Goal: Task Accomplishment & Management: Use online tool/utility

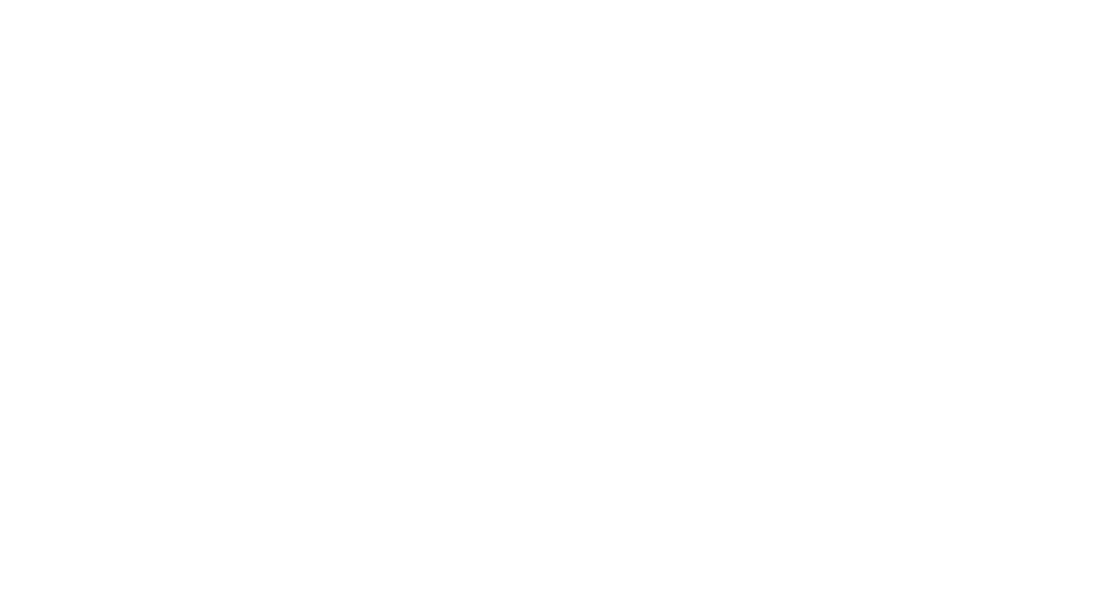
select select "Song"
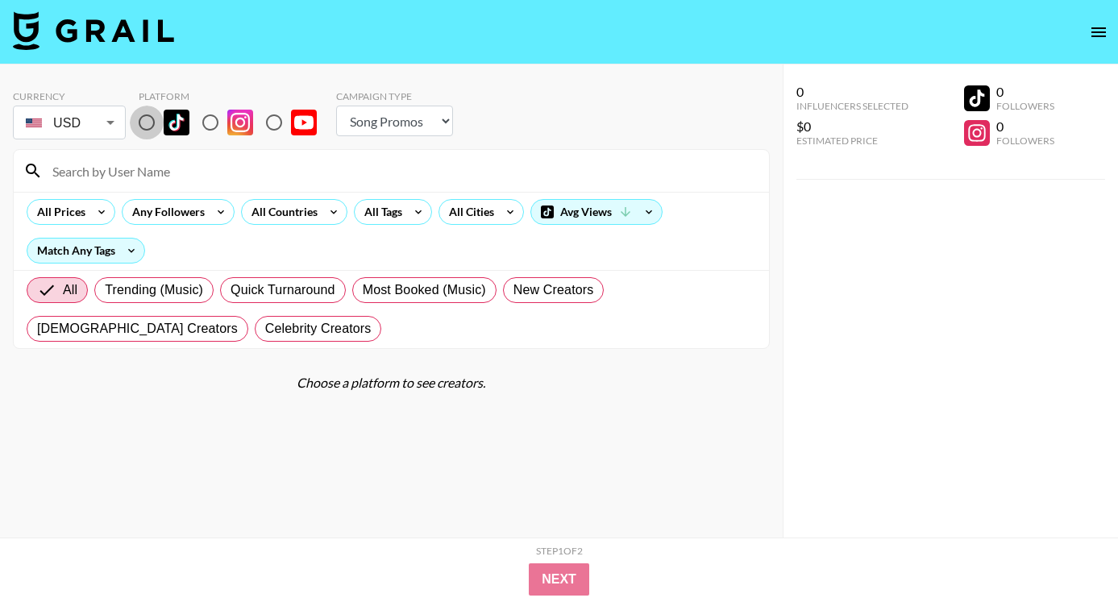
click at [151, 128] on input "radio" at bounding box center [147, 123] width 34 height 34
radio input "true"
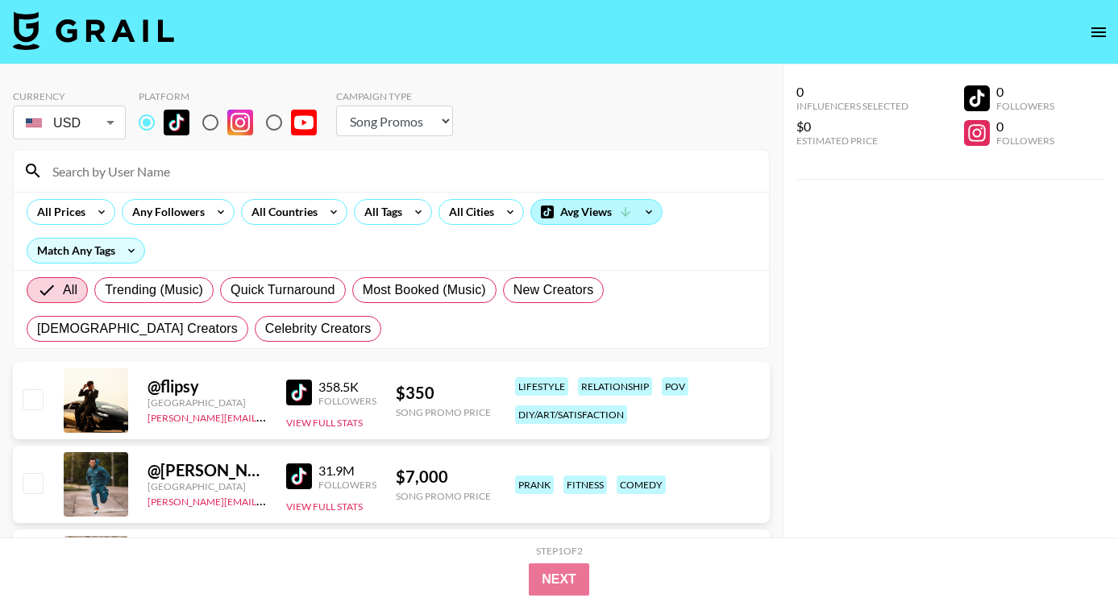
click at [598, 214] on div "Avg Views" at bounding box center [596, 212] width 131 height 24
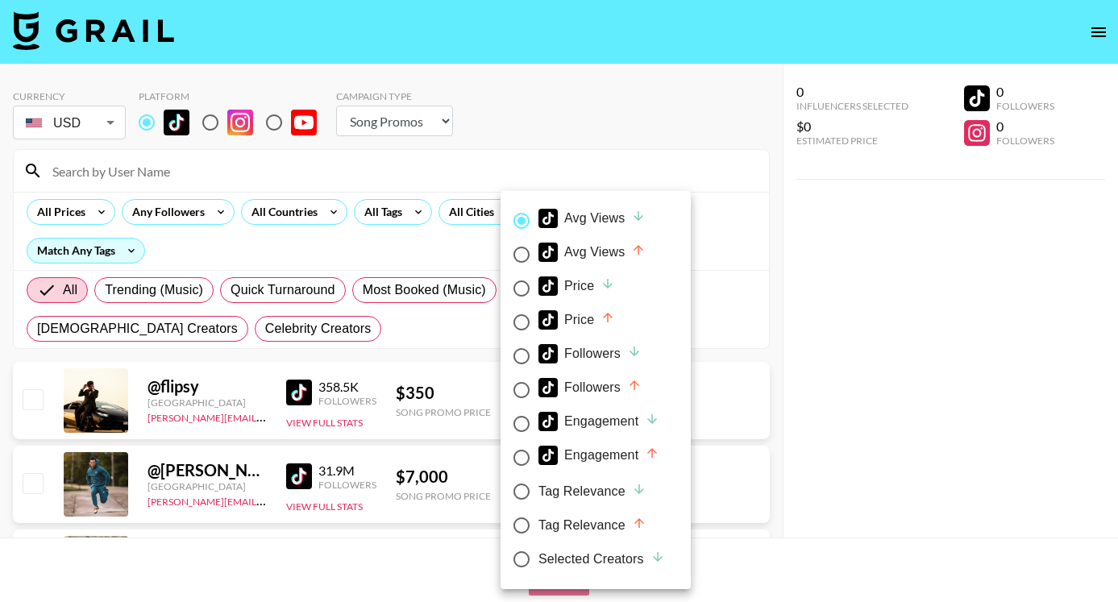
click at [96, 218] on div at bounding box center [559, 301] width 1118 height 602
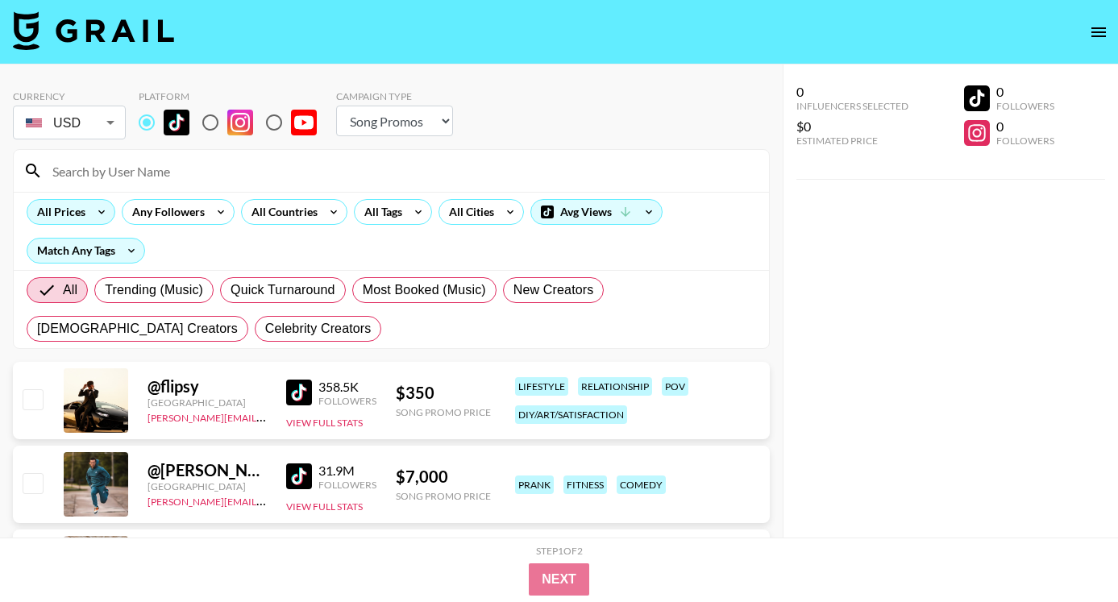
click at [99, 214] on icon at bounding box center [102, 212] width 26 height 24
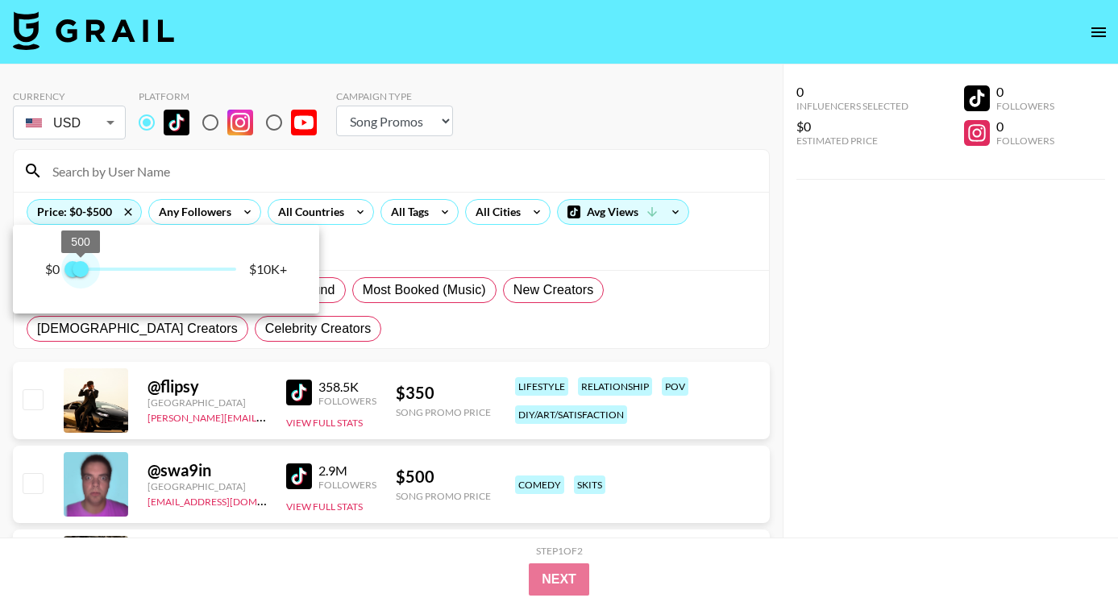
type input "250"
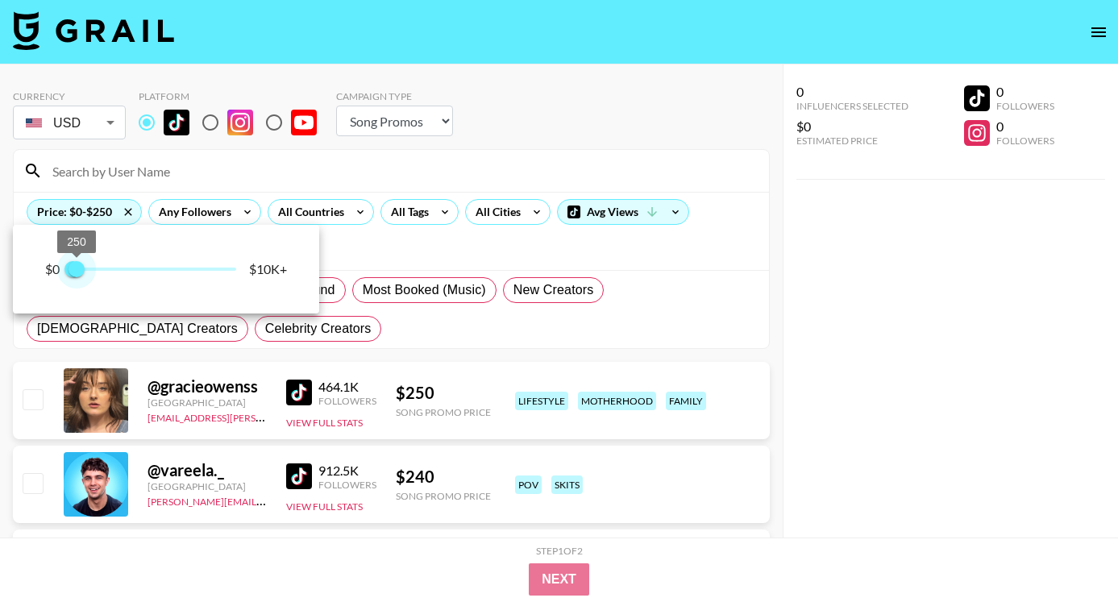
drag, startPoint x: 232, startPoint y: 260, endPoint x: 77, endPoint y: 268, distance: 155.8
click at [77, 268] on span "250" at bounding box center [77, 269] width 16 height 16
click at [658, 211] on div at bounding box center [559, 301] width 1118 height 602
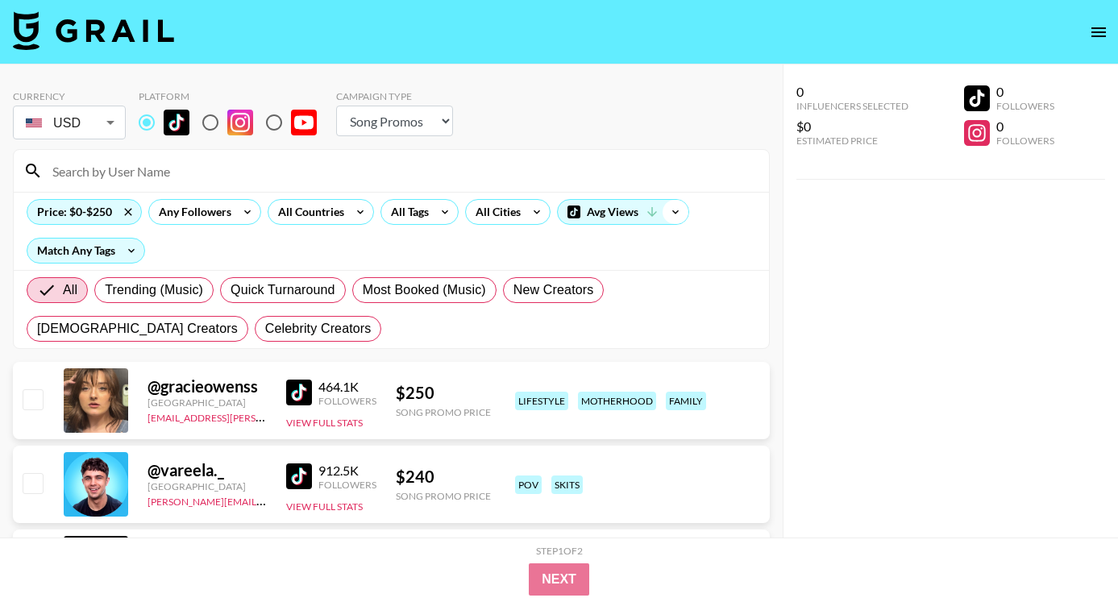
click at [679, 210] on icon at bounding box center [676, 212] width 26 height 24
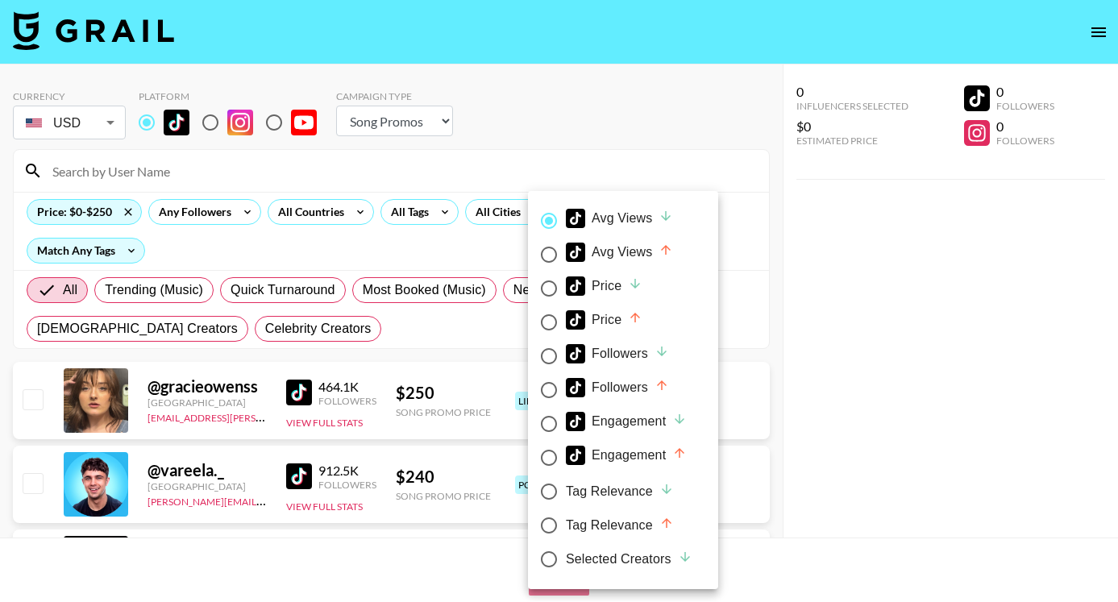
click at [588, 289] on div "Price" at bounding box center [604, 285] width 77 height 19
click at [566, 289] on input "Price" at bounding box center [549, 289] width 34 height 34
radio input "true"
radio input "false"
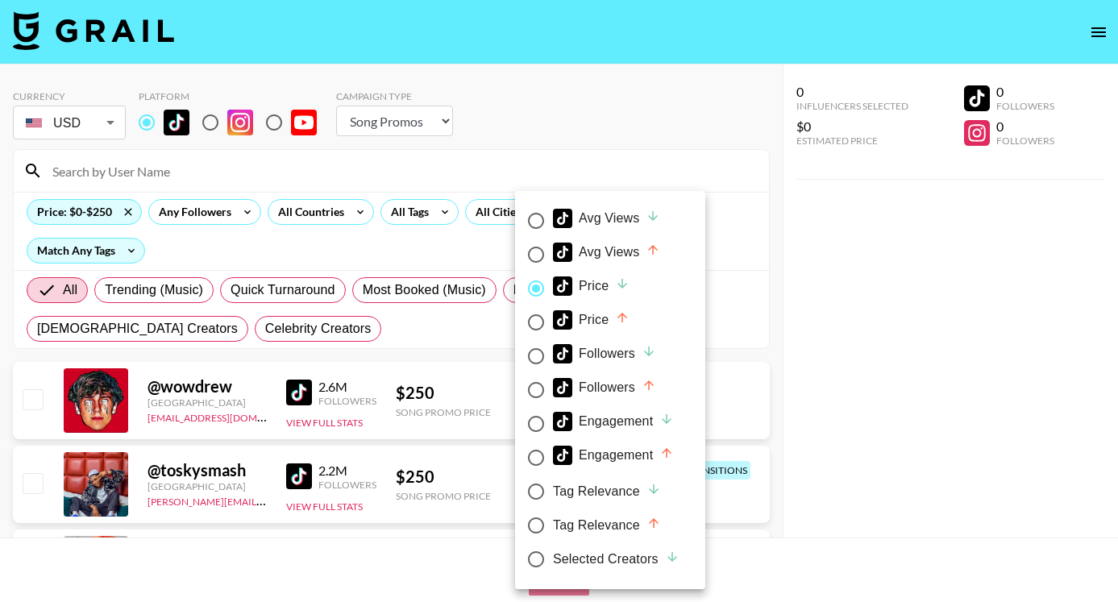
click at [589, 310] on div "Price" at bounding box center [591, 319] width 77 height 19
click at [553, 309] on input "Price" at bounding box center [536, 322] width 34 height 34
radio input "true"
radio input "false"
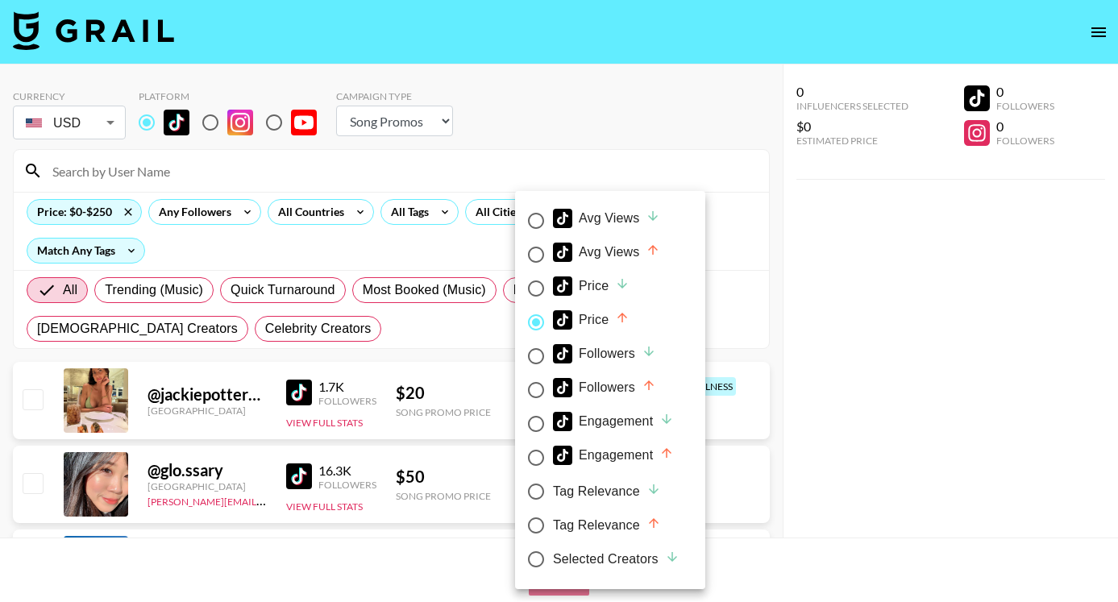
click at [803, 285] on div at bounding box center [559, 301] width 1118 height 602
